Goal: Task Accomplishment & Management: Complete application form

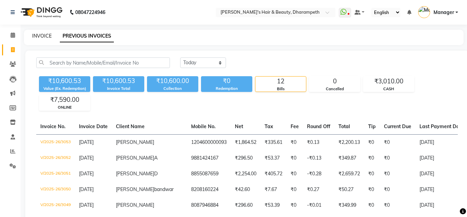
click at [39, 38] on link "INVOICE" at bounding box center [41, 36] width 19 height 6
select select "service"
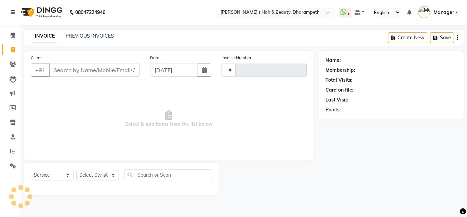
type input "3054"
select select "4860"
click at [79, 35] on link "PREVIOUS INVOICES" at bounding box center [90, 36] width 48 height 6
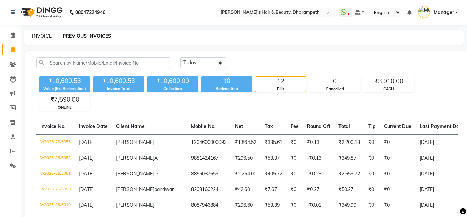
click at [44, 37] on link "INVOICE" at bounding box center [41, 36] width 19 height 6
select select "4860"
select select "service"
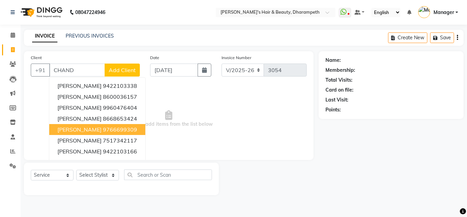
click at [87, 131] on span "[PERSON_NAME]" at bounding box center [79, 129] width 44 height 7
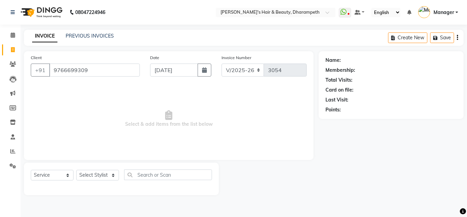
type input "9766699309"
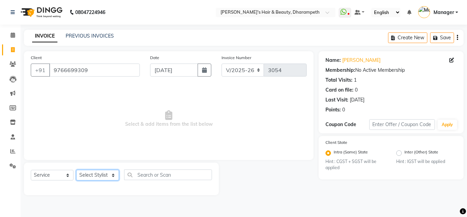
click at [76, 170] on select "Select Stylist Anuj W [PERSON_NAME] [PERSON_NAME] Manager [PERSON_NAME] C [PERS…" at bounding box center [97, 175] width 43 height 11
select select "39862"
click option "[PERSON_NAME] P" at bounding box center [0, 0] width 0 height 0
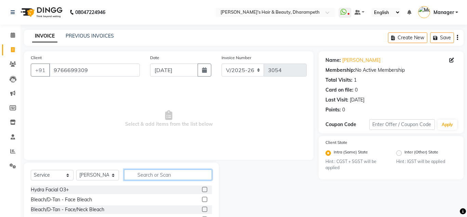
click at [144, 179] on input "text" at bounding box center [168, 175] width 88 height 11
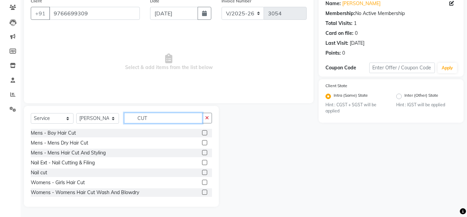
type input "CUT"
click at [205, 192] on label at bounding box center [204, 192] width 5 height 5
click at [205, 192] on input "checkbox" at bounding box center [204, 192] width 4 height 4
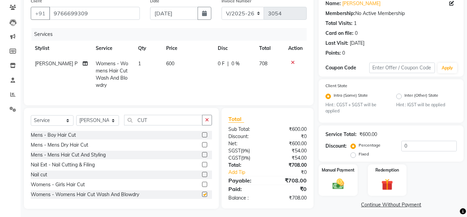
checkbox input "false"
click at [183, 62] on td "600" at bounding box center [188, 74] width 52 height 37
select select "39862"
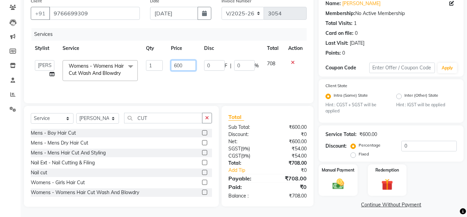
drag, startPoint x: 186, startPoint y: 63, endPoint x: 142, endPoint y: 63, distance: 44.1
click at [171, 63] on input "600" at bounding box center [183, 65] width 25 height 11
type input "508.5"
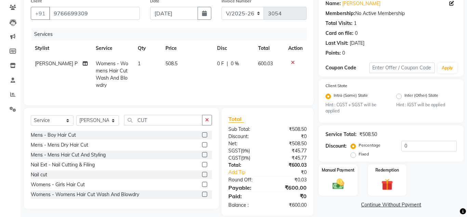
click at [270, 63] on span "600.03" at bounding box center [265, 64] width 15 height 6
select select "39862"
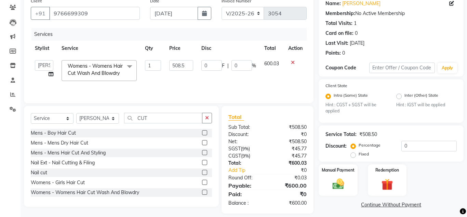
scroll to position [64, 0]
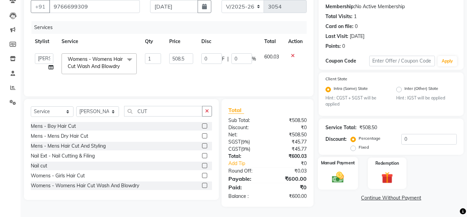
click at [341, 178] on img at bounding box center [337, 178] width 19 height 14
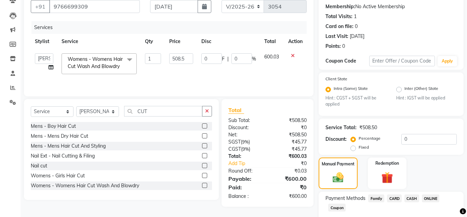
scroll to position [104, 0]
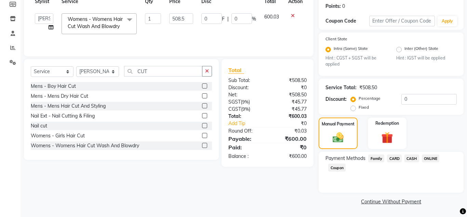
click at [414, 160] on span "CASH" at bounding box center [412, 159] width 15 height 8
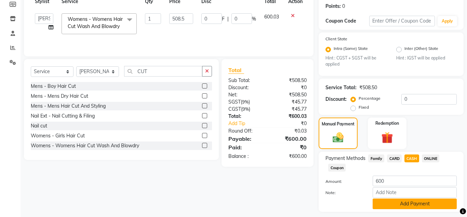
click at [413, 201] on button "Add Payment" at bounding box center [415, 204] width 84 height 11
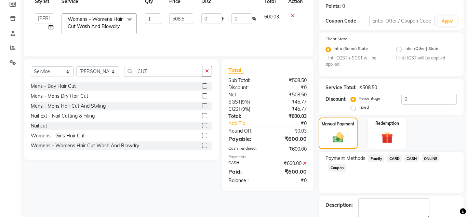
scroll to position [142, 0]
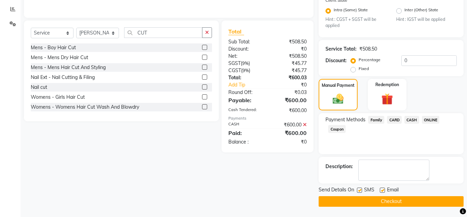
click at [411, 200] on button "Checkout" at bounding box center [391, 201] width 145 height 11
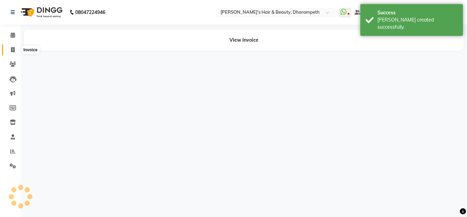
click at [12, 49] on icon at bounding box center [13, 49] width 4 height 5
select select "4860"
select select "service"
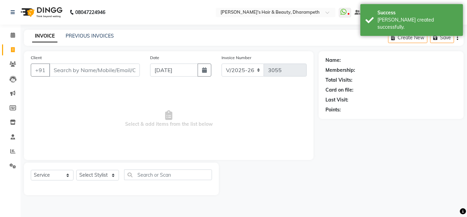
click at [71, 71] on input "Client" at bounding box center [94, 70] width 91 height 13
type input "C"
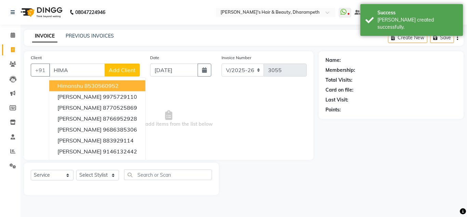
click at [110, 87] on ngb-highlight "8530560952" at bounding box center [101, 85] width 34 height 7
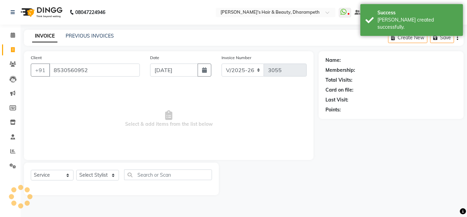
type input "8530560952"
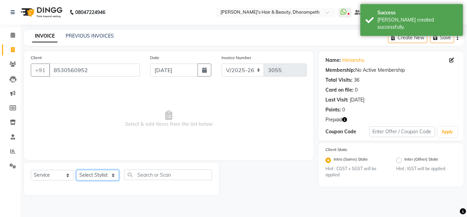
click at [76, 170] on select "Select Stylist Anuj W [PERSON_NAME] [PERSON_NAME] Manager [PERSON_NAME] C [PERS…" at bounding box center [97, 175] width 43 height 11
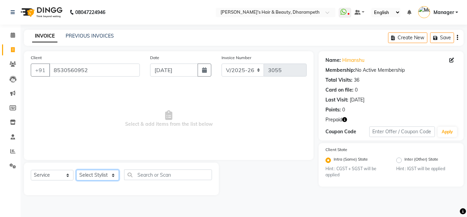
select select "37168"
click option "[PERSON_NAME]" at bounding box center [0, 0] width 0 height 0
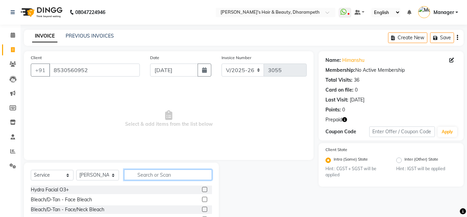
click at [156, 172] on input "text" at bounding box center [168, 175] width 88 height 11
type input "WASH"
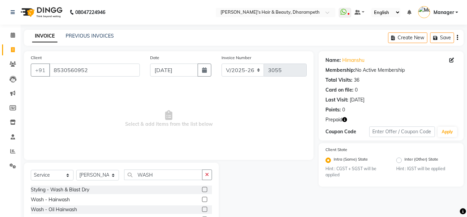
click at [205, 200] on label at bounding box center [204, 199] width 5 height 5
click at [205, 200] on input "checkbox" at bounding box center [204, 200] width 4 height 4
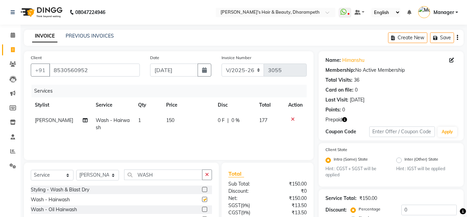
checkbox input "false"
click at [181, 125] on td "150" at bounding box center [188, 124] width 52 height 23
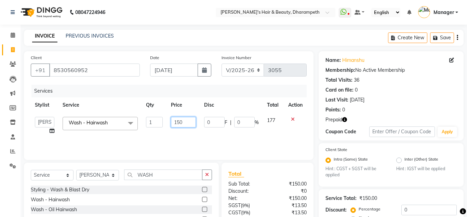
drag, startPoint x: 183, startPoint y: 123, endPoint x: 167, endPoint y: 121, distance: 16.8
click at [171, 121] on input "150" at bounding box center [183, 122] width 25 height 11
type input "169.5"
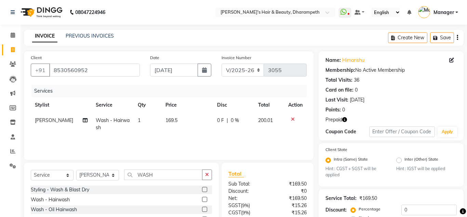
click at [273, 119] on td "200.01" at bounding box center [269, 124] width 30 height 23
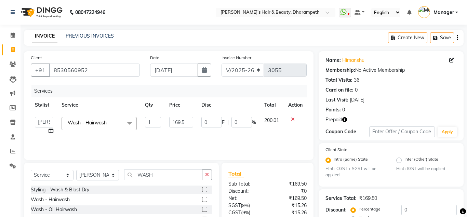
scroll to position [67, 0]
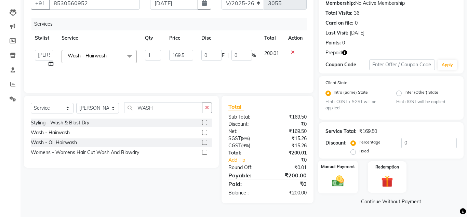
click at [340, 182] on img at bounding box center [337, 181] width 19 height 14
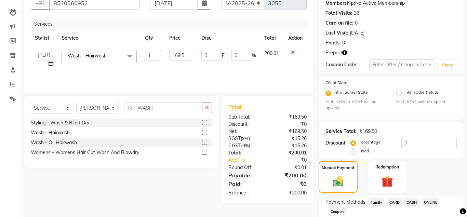
click at [413, 203] on span "CASH" at bounding box center [412, 202] width 15 height 8
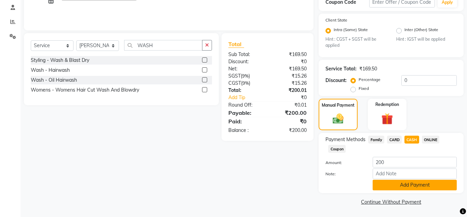
click at [427, 185] on button "Add Payment" at bounding box center [415, 185] width 84 height 11
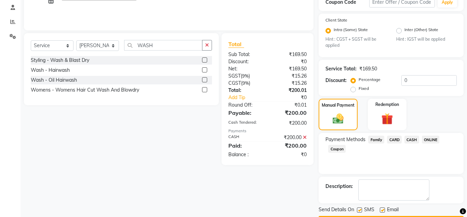
scroll to position [149, 0]
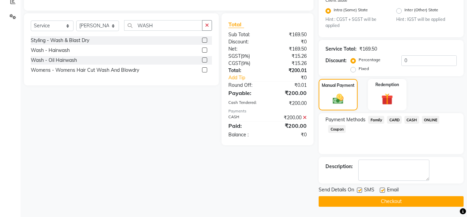
click at [411, 201] on button "Checkout" at bounding box center [391, 201] width 145 height 11
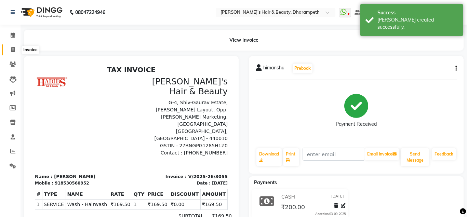
click at [14, 49] on icon at bounding box center [13, 49] width 4 height 5
select select "4860"
select select "service"
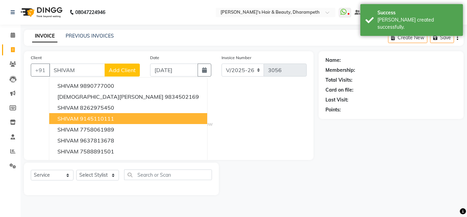
click at [71, 122] on span "SHIVAM" at bounding box center [67, 118] width 21 height 7
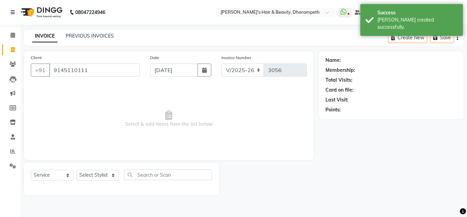
type input "9145110111"
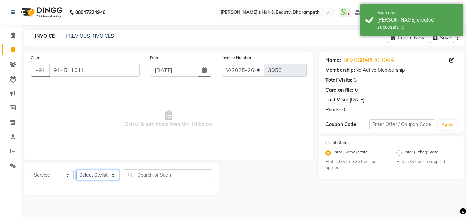
click at [76, 170] on select "Select Stylist Anuj W [PERSON_NAME] [PERSON_NAME] Manager [PERSON_NAME] C [PERS…" at bounding box center [97, 175] width 43 height 11
select select "47812"
click option "[PERSON_NAME] N" at bounding box center [0, 0] width 0 height 0
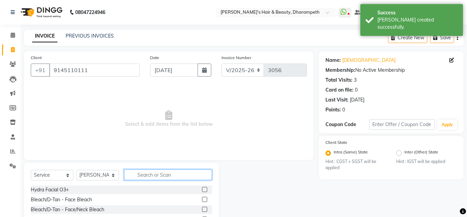
click at [165, 176] on input "text" at bounding box center [168, 175] width 88 height 11
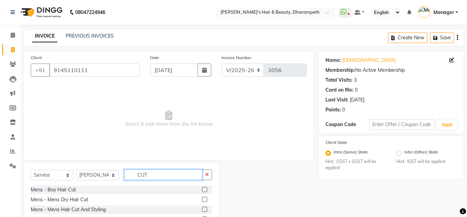
type input "CUT"
click at [204, 210] on label at bounding box center [204, 209] width 5 height 5
click at [204, 210] on input "checkbox" at bounding box center [204, 210] width 4 height 4
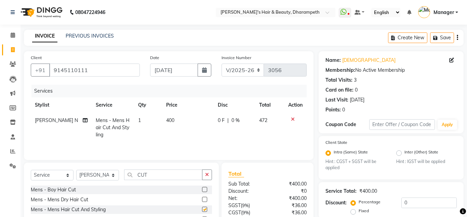
checkbox input "false"
click at [172, 122] on td "400" at bounding box center [188, 128] width 52 height 30
select select "47812"
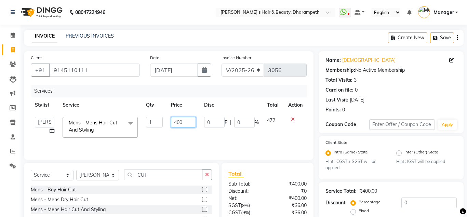
click at [180, 122] on input "400" at bounding box center [183, 122] width 25 height 11
type input "296.6"
click at [267, 125] on td "472" at bounding box center [274, 127] width 22 height 29
select select "47812"
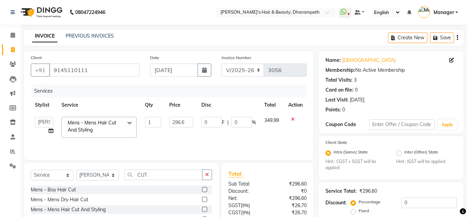
scroll to position [64, 0]
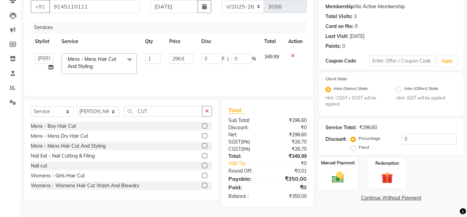
click at [339, 177] on img at bounding box center [337, 178] width 19 height 14
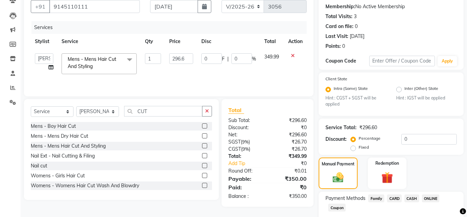
click at [411, 197] on span "CASH" at bounding box center [412, 199] width 15 height 8
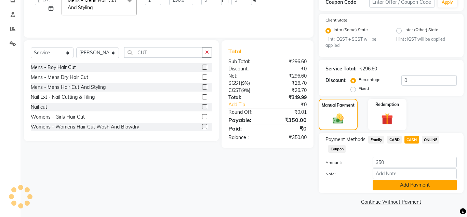
click at [403, 186] on button "Add Payment" at bounding box center [415, 185] width 84 height 11
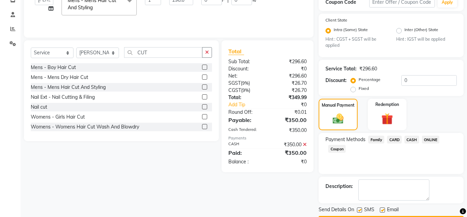
scroll to position [142, 0]
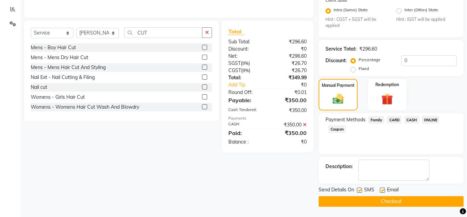
click at [406, 201] on button "Checkout" at bounding box center [391, 201] width 145 height 11
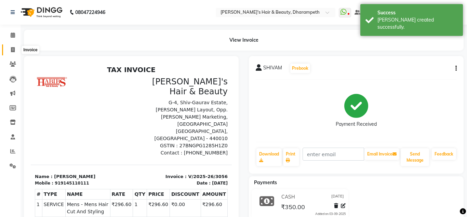
click at [11, 49] on icon at bounding box center [13, 49] width 4 height 5
select select "4860"
select select "service"
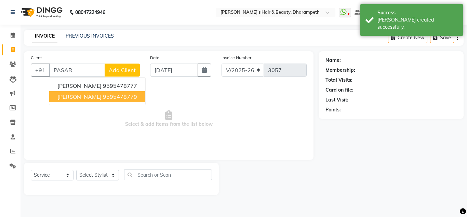
click at [103, 98] on ngb-highlight "9595478779" at bounding box center [120, 96] width 34 height 7
type input "9595478779"
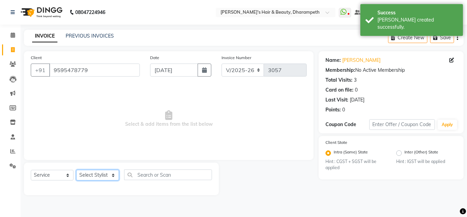
click at [76, 170] on select "Select Stylist Anuj W [PERSON_NAME] [PERSON_NAME] Manager [PERSON_NAME] C [PERS…" at bounding box center [97, 175] width 43 height 11
select select "37168"
click option "[PERSON_NAME]" at bounding box center [0, 0] width 0 height 0
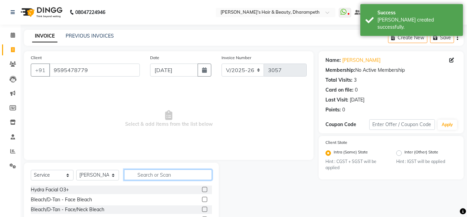
click at [148, 172] on input "text" at bounding box center [168, 175] width 88 height 11
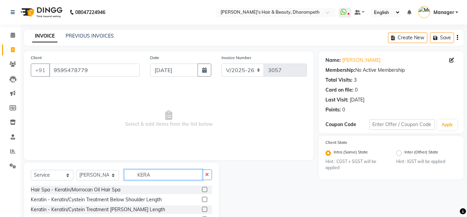
type input "KERA"
click at [202, 191] on label at bounding box center [204, 189] width 5 height 5
click at [202, 191] on input "checkbox" at bounding box center [204, 190] width 4 height 4
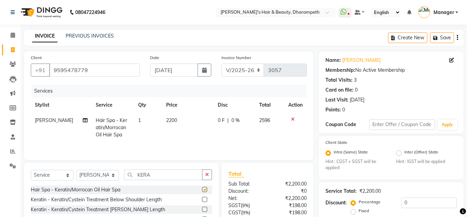
checkbox input "false"
click at [173, 120] on span "2200" at bounding box center [171, 120] width 11 height 6
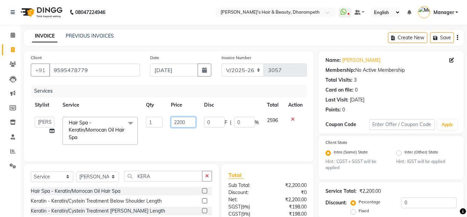
click at [182, 123] on input "2200" at bounding box center [183, 122] width 25 height 11
type input "1695"
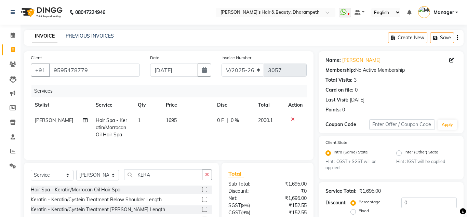
click at [275, 120] on td "2000.1" at bounding box center [269, 128] width 30 height 30
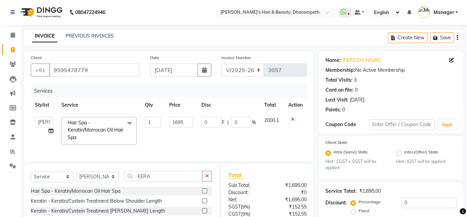
scroll to position [64, 0]
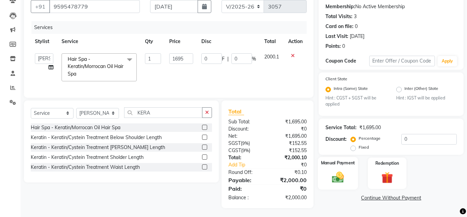
click at [339, 179] on img at bounding box center [337, 178] width 19 height 14
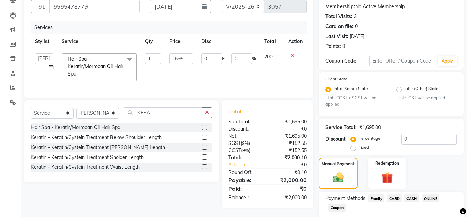
scroll to position [104, 0]
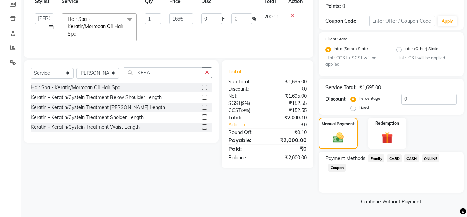
click at [413, 159] on span "CASH" at bounding box center [412, 159] width 15 height 8
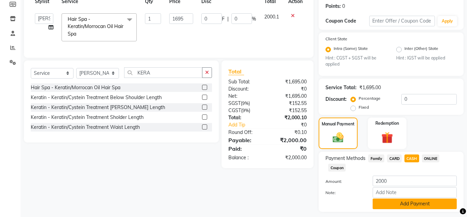
click at [409, 208] on button "Add Payment" at bounding box center [415, 204] width 84 height 11
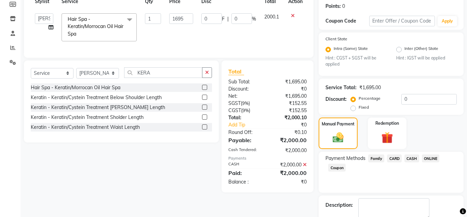
scroll to position [142, 0]
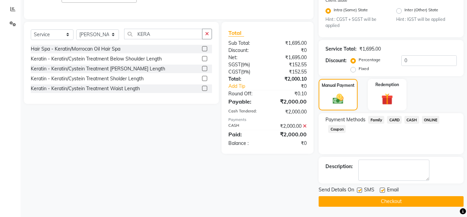
click at [387, 198] on button "Checkout" at bounding box center [391, 201] width 145 height 11
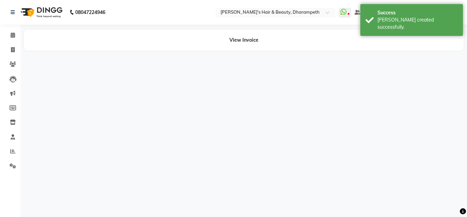
click at [464, 187] on div "08047224946 Select Location × [PERSON_NAME]'s Hair & Beauty, Dharampeth WhatsAp…" at bounding box center [233, 108] width 467 height 217
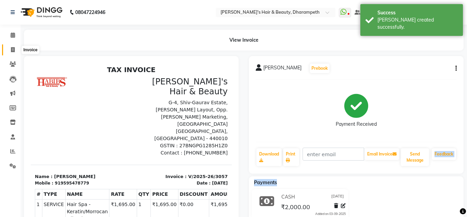
click at [12, 49] on icon at bounding box center [13, 49] width 4 height 5
select select "4860"
select select "service"
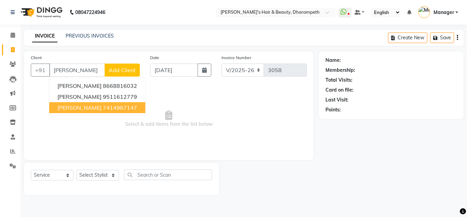
click at [103, 108] on ngb-highlight "7414967147" at bounding box center [120, 107] width 34 height 7
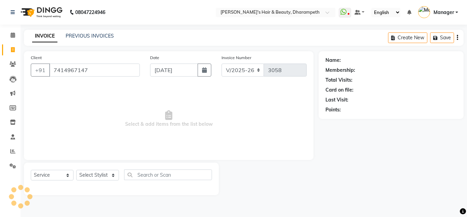
type input "7414967147"
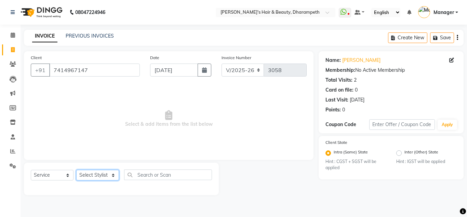
click at [76, 170] on select "Select Stylist Anuj W [PERSON_NAME] [PERSON_NAME] Manager [PERSON_NAME] C [PERS…" at bounding box center [97, 175] width 43 height 11
select select "47812"
click option "[PERSON_NAME] N" at bounding box center [0, 0] width 0 height 0
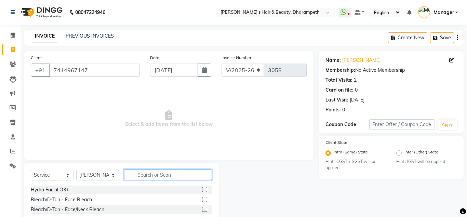
click at [158, 177] on input "text" at bounding box center [168, 175] width 88 height 11
type input "CUT"
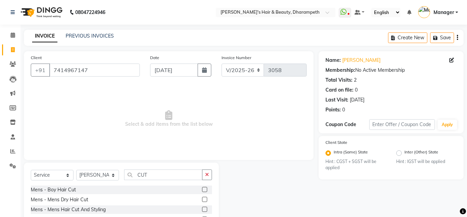
click at [205, 210] on label at bounding box center [204, 209] width 5 height 5
click at [205, 210] on input "checkbox" at bounding box center [204, 210] width 4 height 4
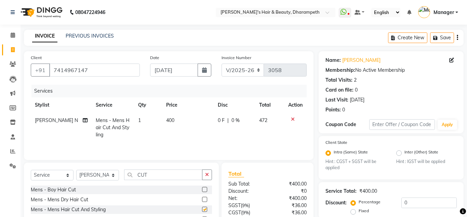
checkbox input "false"
click at [139, 175] on input "CUT" at bounding box center [163, 175] width 78 height 11
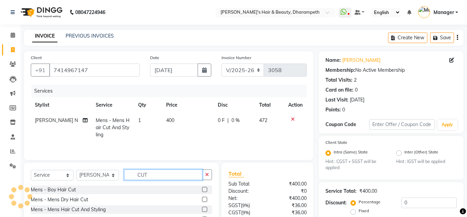
click at [139, 175] on input "CUT" at bounding box center [163, 175] width 78 height 11
type input "BEA"
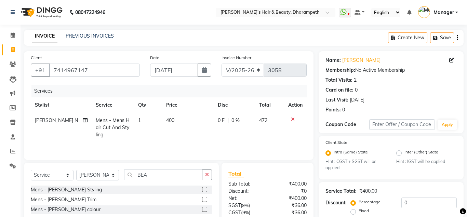
click at [204, 199] on label at bounding box center [204, 199] width 5 height 5
click at [204, 199] on input "checkbox" at bounding box center [204, 200] width 4 height 4
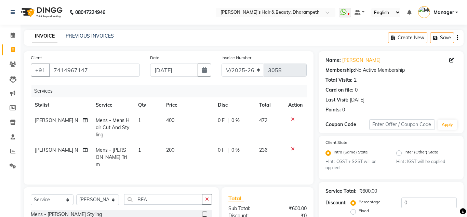
checkbox input "false"
click at [171, 124] on td "400" at bounding box center [188, 128] width 52 height 30
select select "47812"
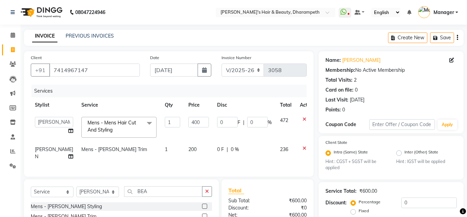
click at [184, 124] on td "400" at bounding box center [198, 127] width 29 height 29
click at [188, 123] on input "400" at bounding box center [198, 122] width 21 height 11
type input "296.5"
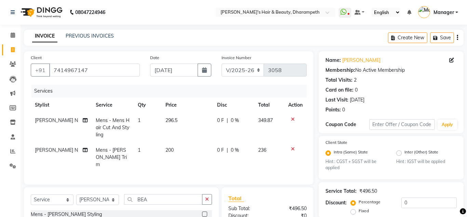
click at [274, 120] on td "349.87" at bounding box center [269, 128] width 30 height 30
select select "47812"
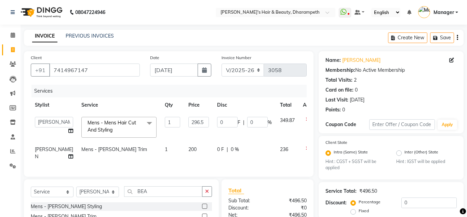
click at [188, 149] on span "200" at bounding box center [192, 149] width 8 height 6
select select "47812"
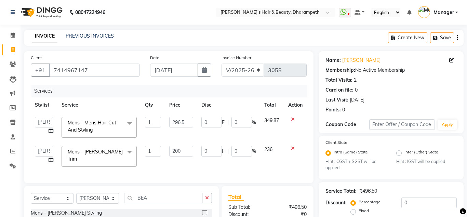
click at [175, 149] on input "200" at bounding box center [181, 151] width 24 height 11
type input "212"
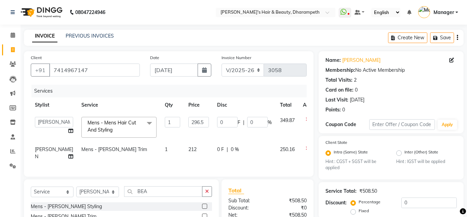
click at [280, 151] on span "250.16" at bounding box center [287, 149] width 15 height 6
select select "47812"
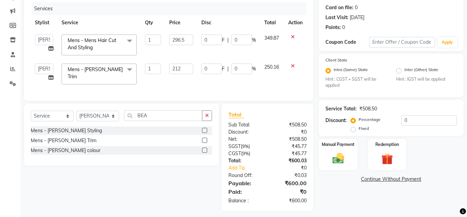
scroll to position [84, 0]
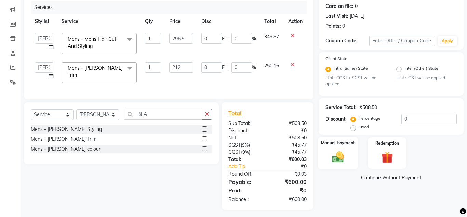
click at [338, 157] on img at bounding box center [337, 157] width 19 height 14
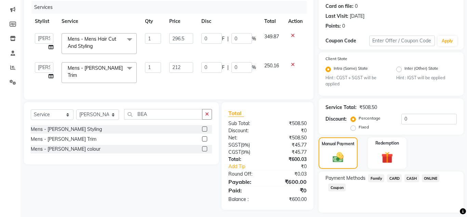
click at [414, 180] on span "CASH" at bounding box center [412, 178] width 15 height 8
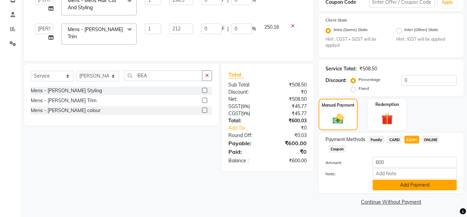
click at [433, 184] on button "Add Payment" at bounding box center [415, 185] width 84 height 11
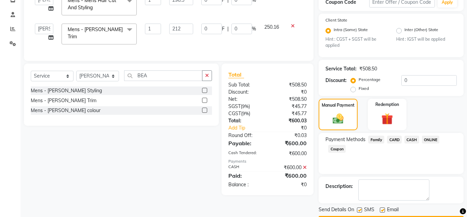
scroll to position [142, 0]
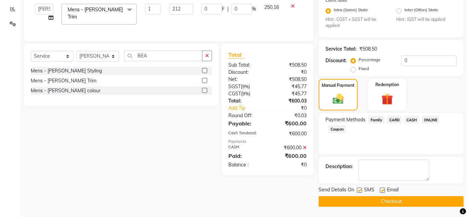
click at [384, 202] on button "Checkout" at bounding box center [391, 201] width 145 height 11
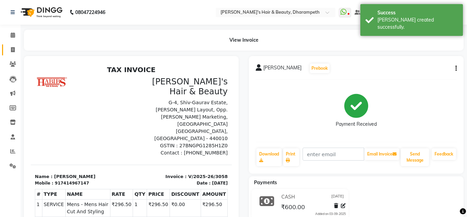
click at [12, 50] on icon at bounding box center [13, 49] width 4 height 5
select select "4860"
select select "service"
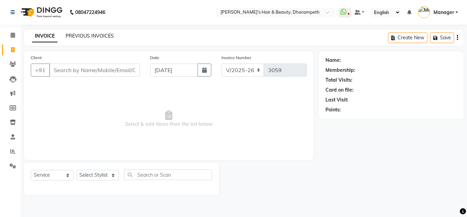
click at [79, 34] on link "PREVIOUS INVOICES" at bounding box center [90, 36] width 48 height 6
